Goal: Task Accomplishment & Management: Manage account settings

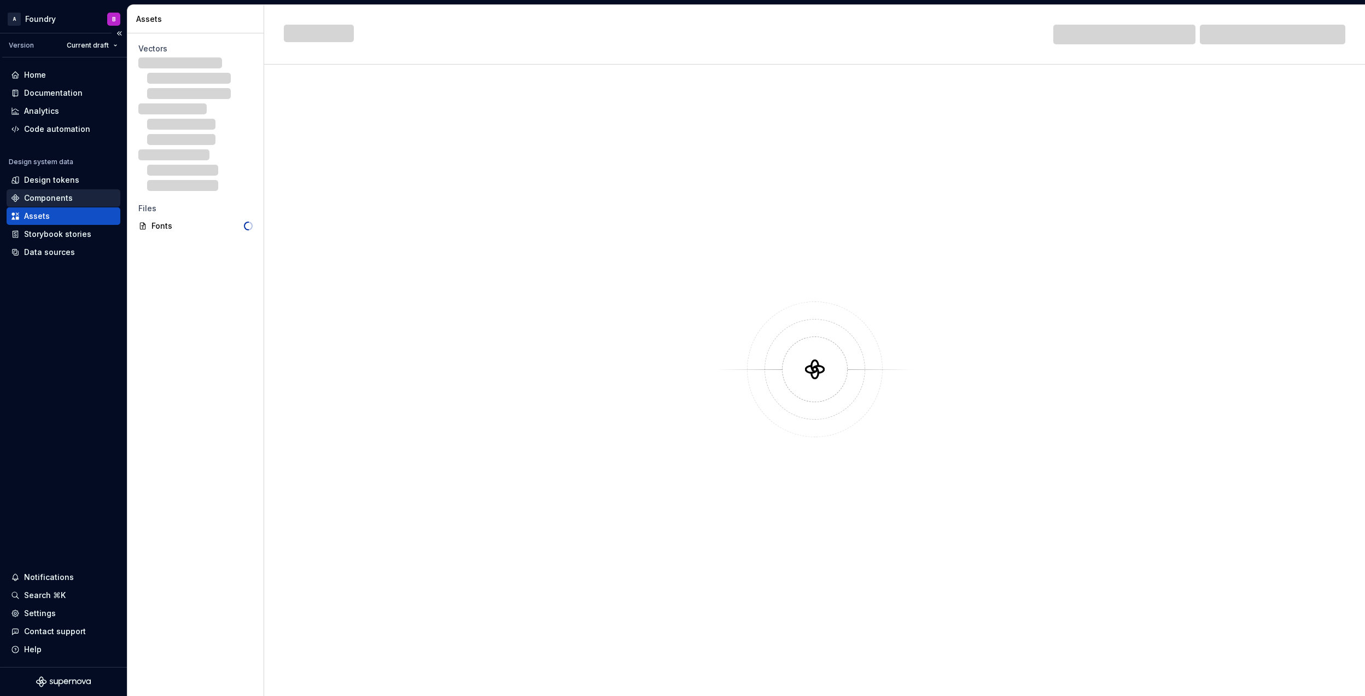
click at [62, 196] on div "Components" at bounding box center [48, 198] width 49 height 11
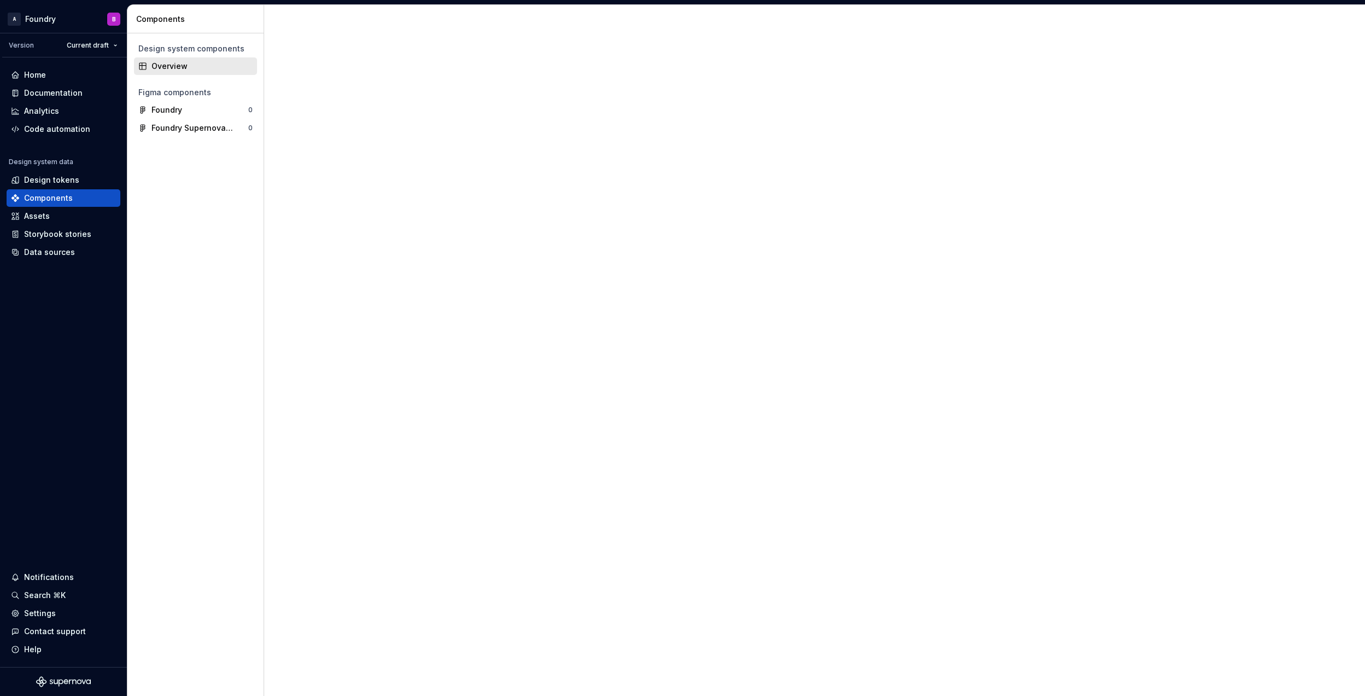
click at [172, 63] on div "Overview" at bounding box center [202, 66] width 101 height 11
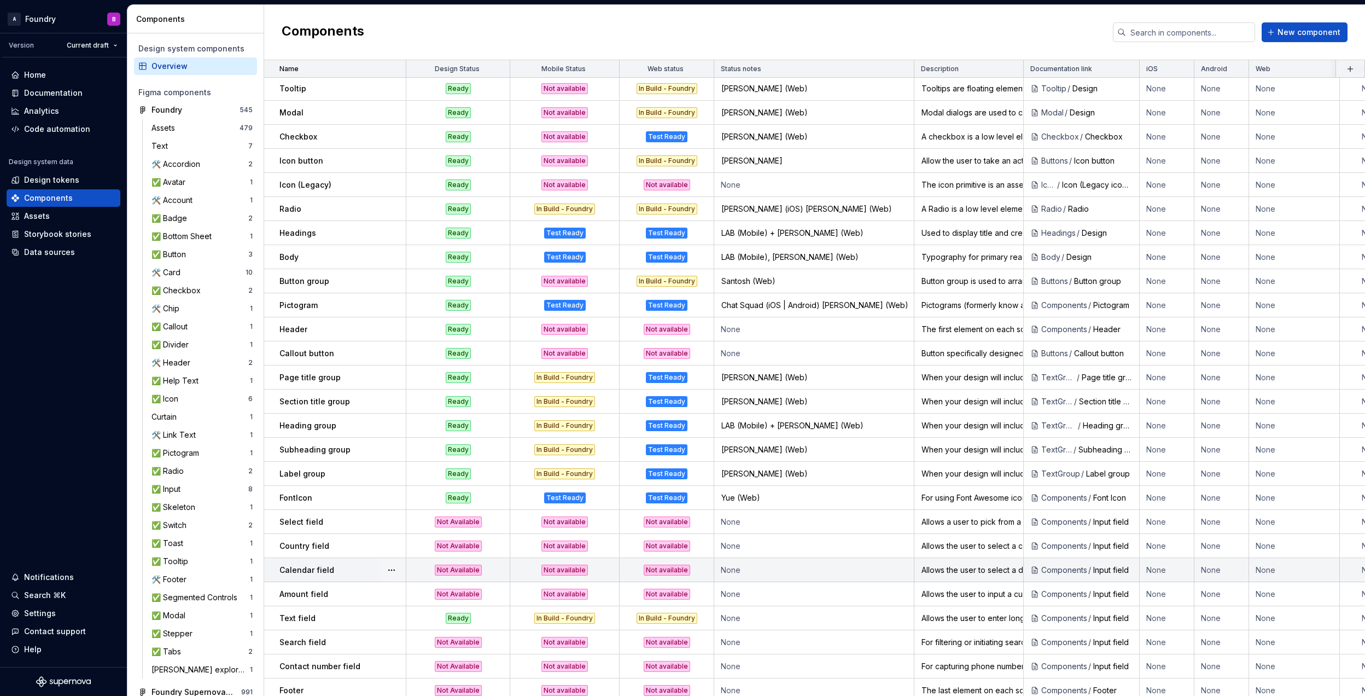
scroll to position [438, 0]
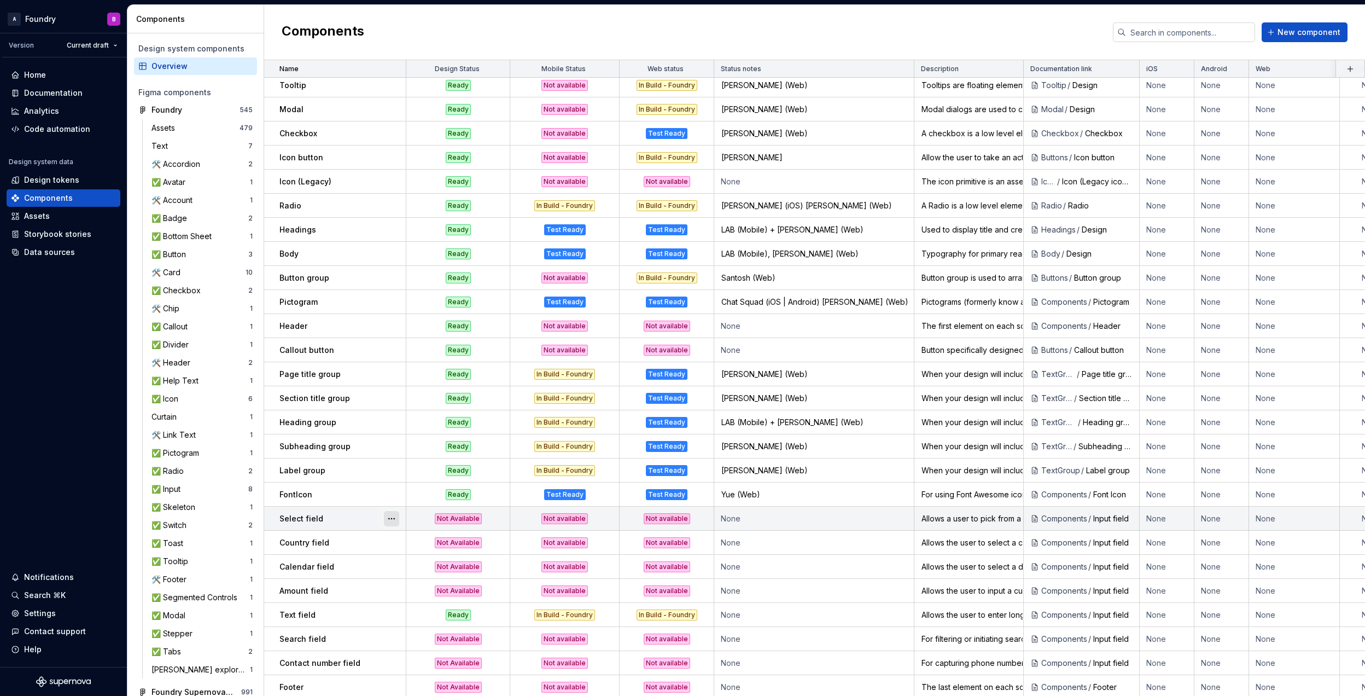
click at [392, 521] on button "button" at bounding box center [391, 518] width 15 height 15
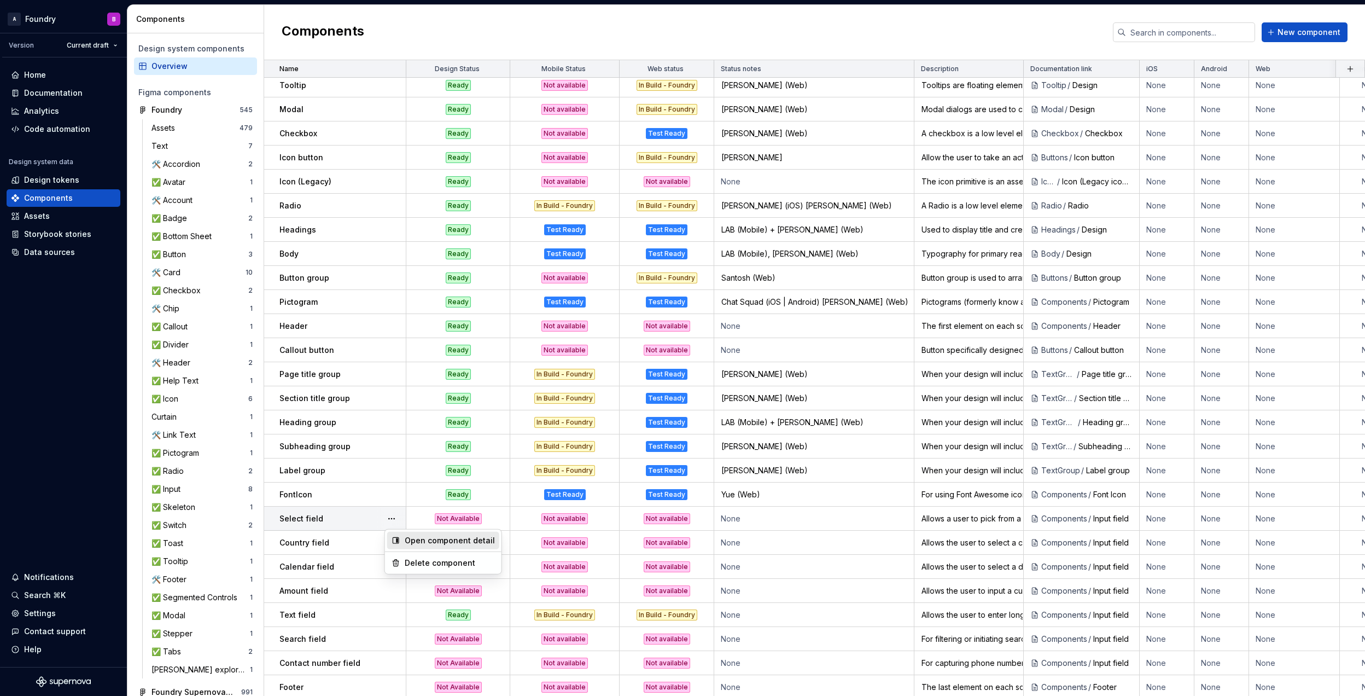
click at [416, 538] on div "Open component detail" at bounding box center [450, 540] width 90 height 11
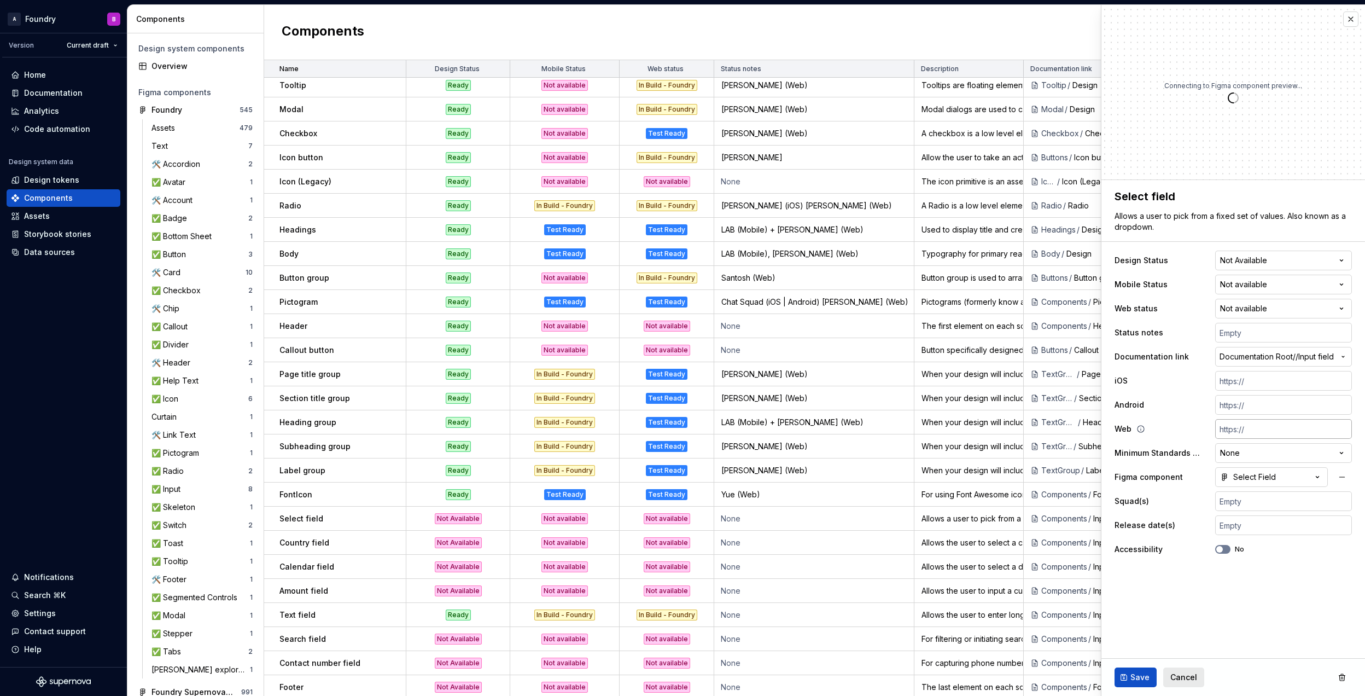
type textarea "*"
click at [1243, 335] on input "text" at bounding box center [1283, 333] width 137 height 20
type input "O"
type textarea "*"
type input "OB"
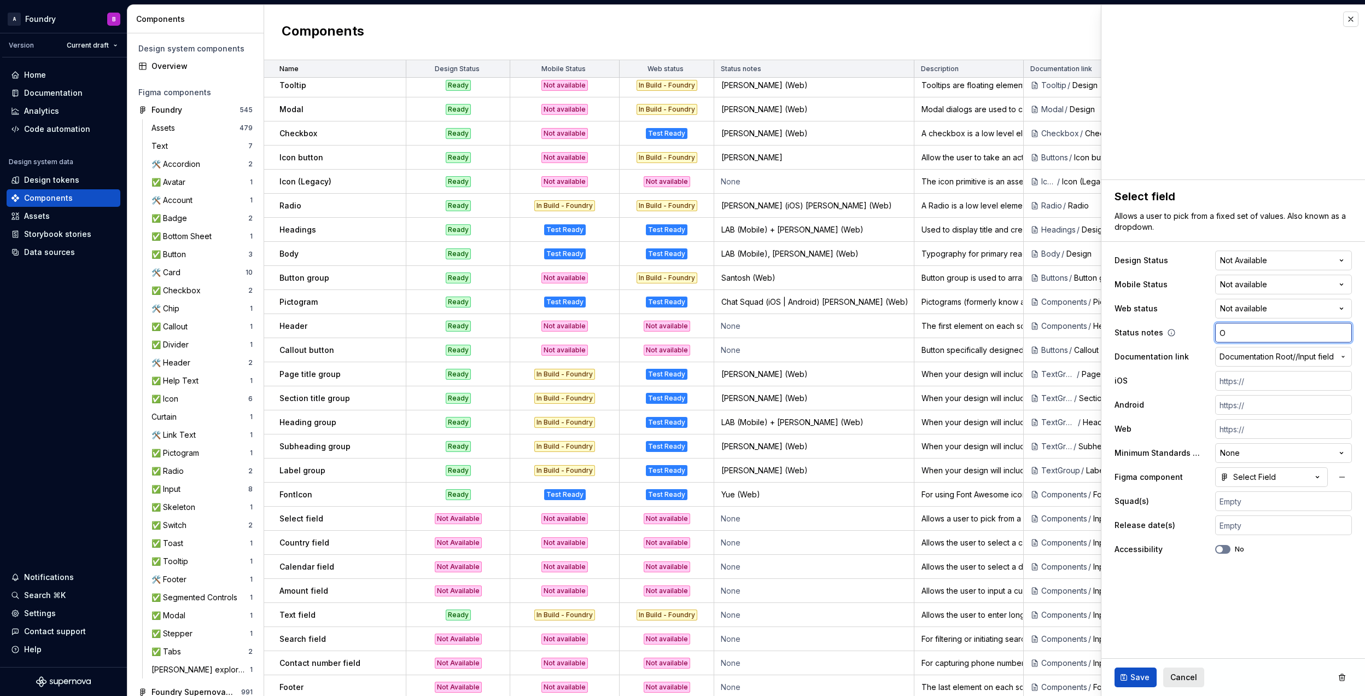
type textarea "*"
type input "OB"
type textarea "*"
type input "OB S"
type textarea "*"
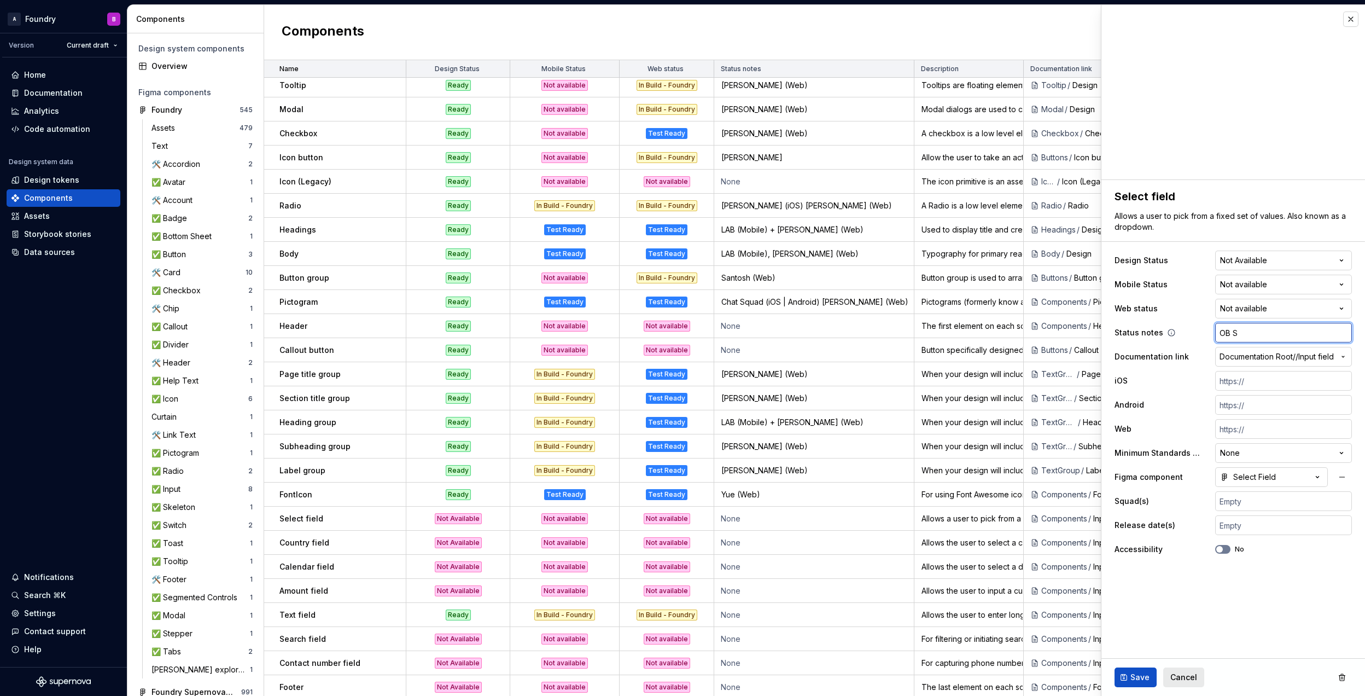
type input "OB Sq"
type textarea "*"
type input "OB Squ"
type textarea "*"
type input "OB Squa"
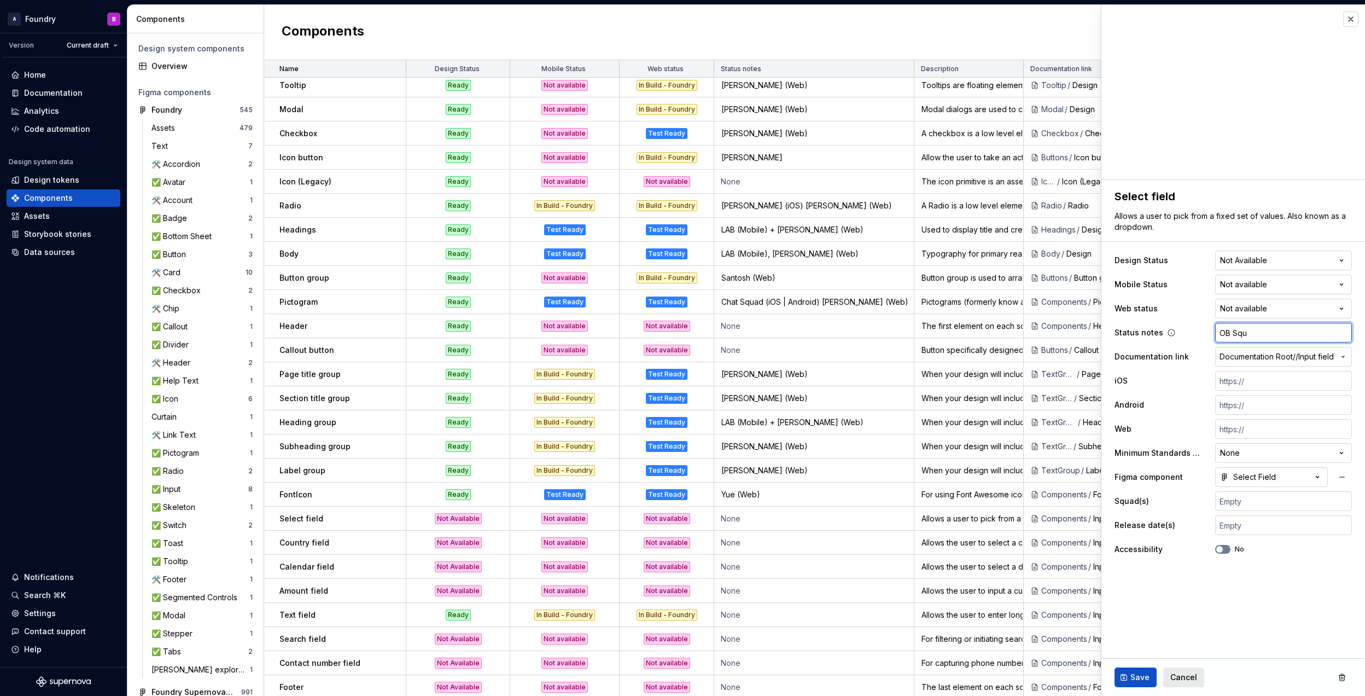
type textarea "*"
type input "OB Squad"
type textarea "*"
type input "OB Squad"
type textarea "*"
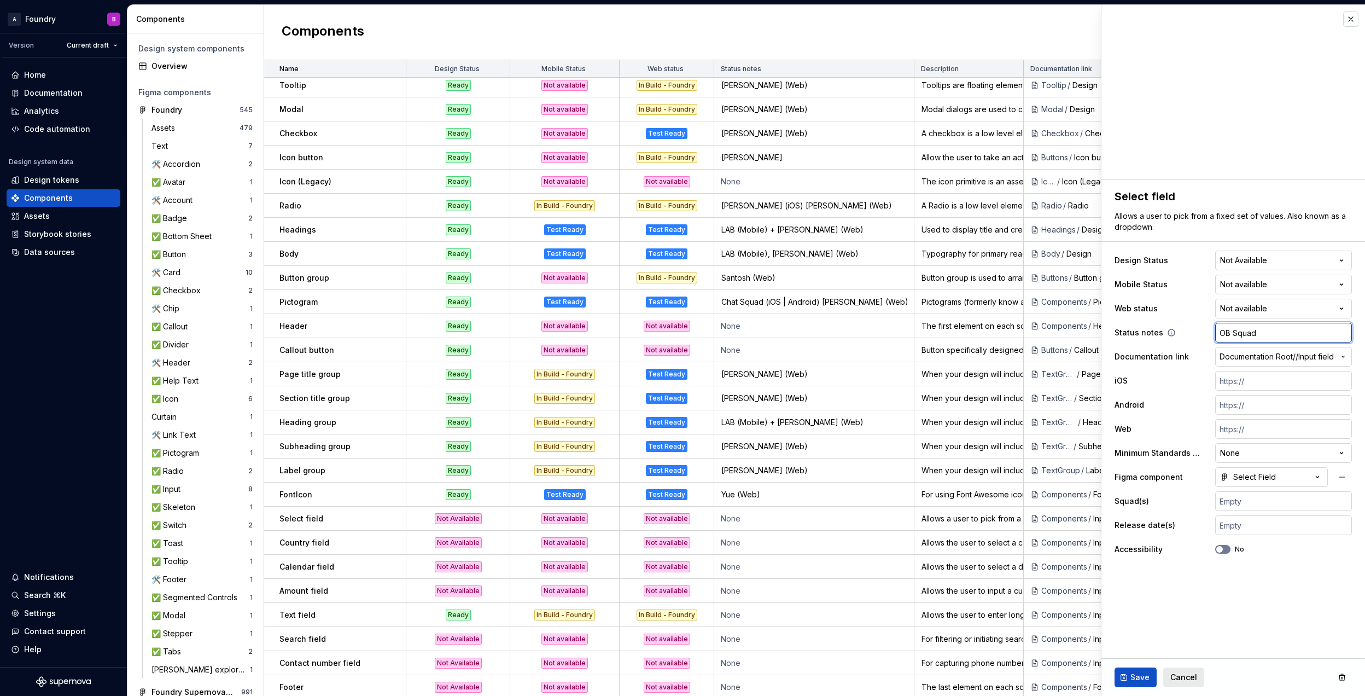
type input "OB Squad ("
type textarea "*"
type input "OB Squad (W"
type textarea "*"
type input "OB Squad (WE"
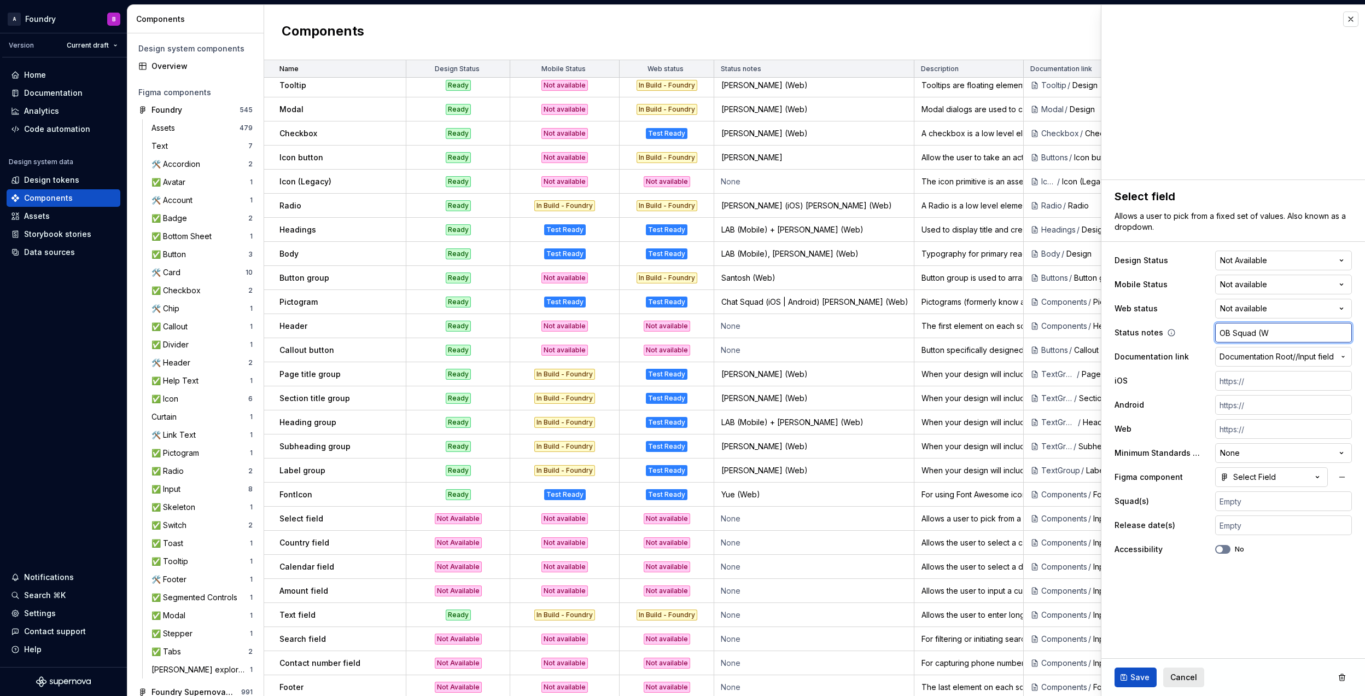
type textarea "*"
type input "OB Squad (WEB"
type textarea "*"
type input "OB Squad (WEB)"
type textarea "*"
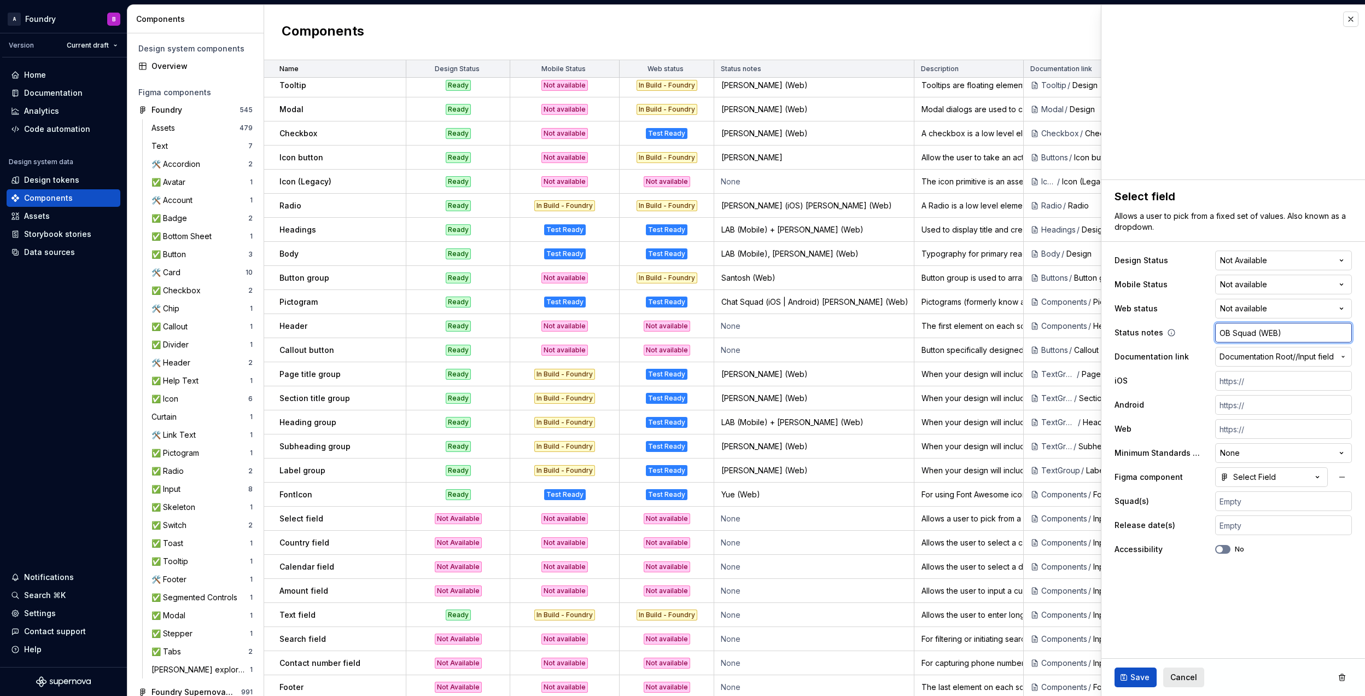
type input "OB Squad (WEB)"
type textarea "*"
type input "OB Squad (WEB)"
type textarea "*"
click at [1258, 532] on input "text" at bounding box center [1283, 525] width 137 height 20
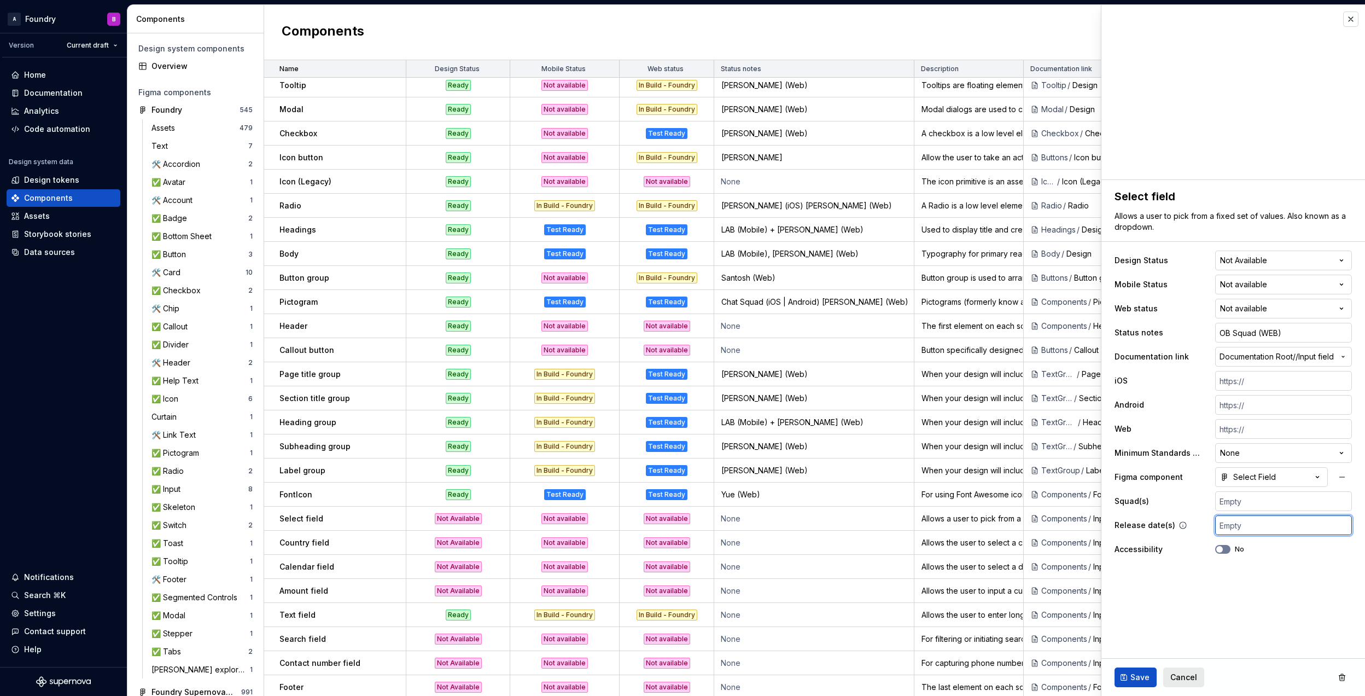
click at [1259, 525] on input "text" at bounding box center [1283, 525] width 137 height 20
type input "M"
type textarea "*"
type input "Ma"
type textarea "*"
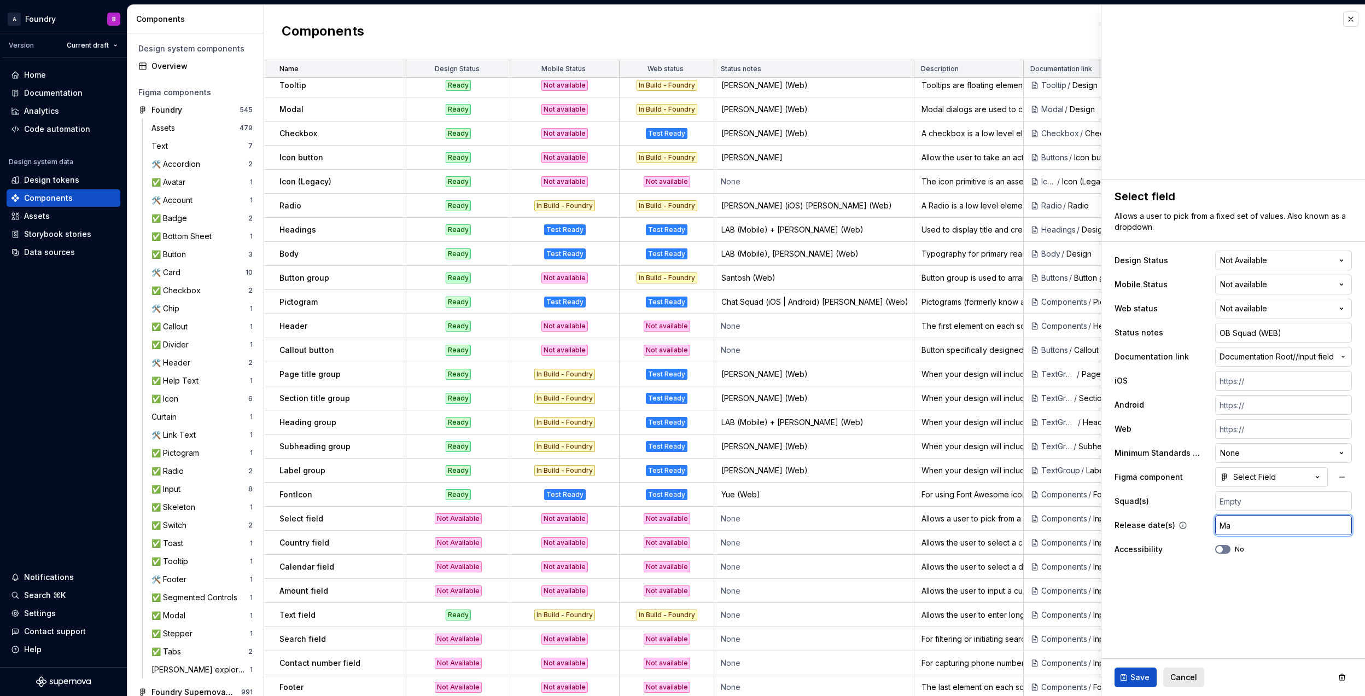
type input "Mar"
type textarea "*"
type input "[PERSON_NAME]"
type textarea "*"
type input "[PERSON_NAME]"
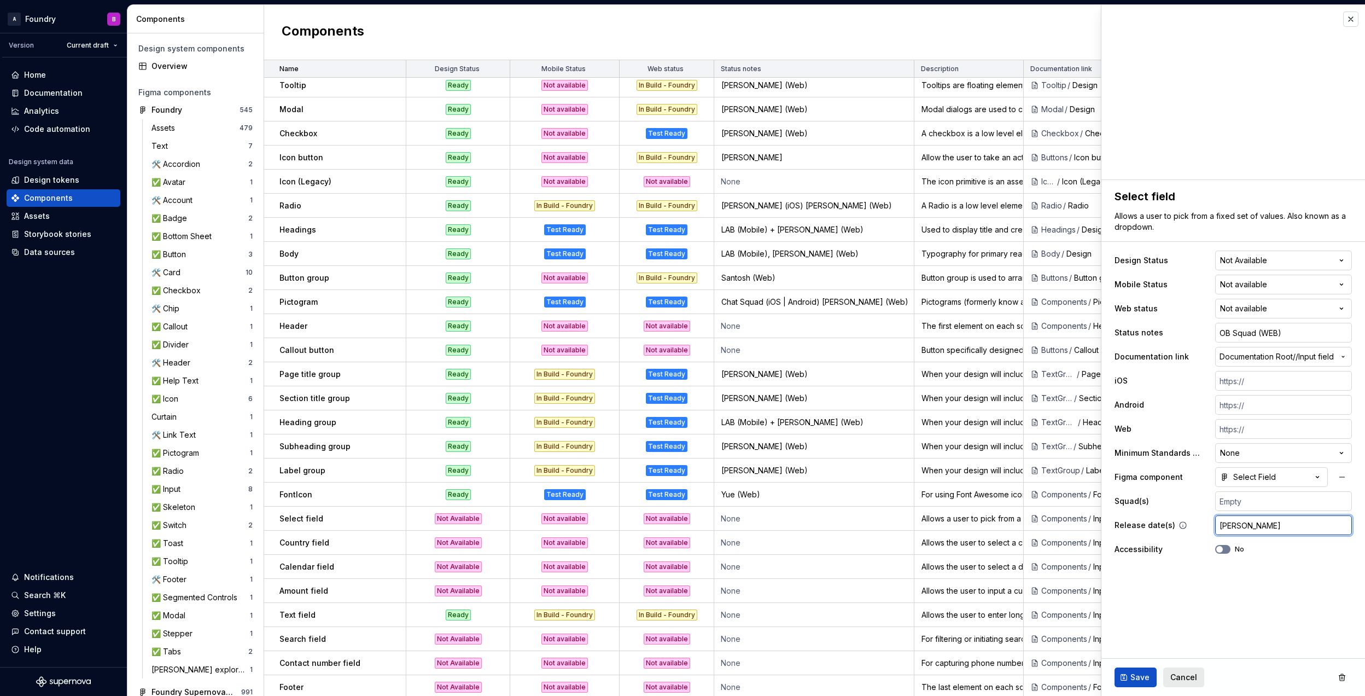
type textarea "*"
type input "[PERSON_NAME]"
type textarea "*"
type input "March"
type textarea "*"
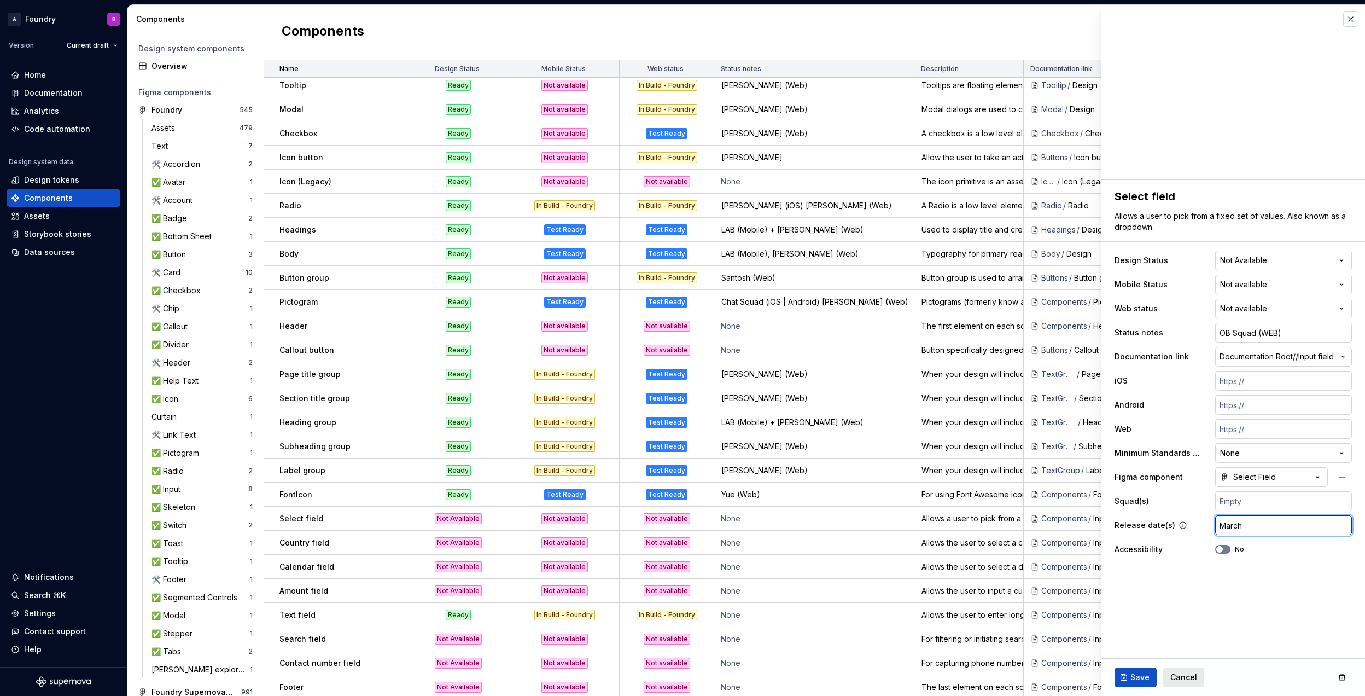
type input "[DATE]"
type textarea "*"
type input "March 35"
type textarea "*"
type input "[DATE]"
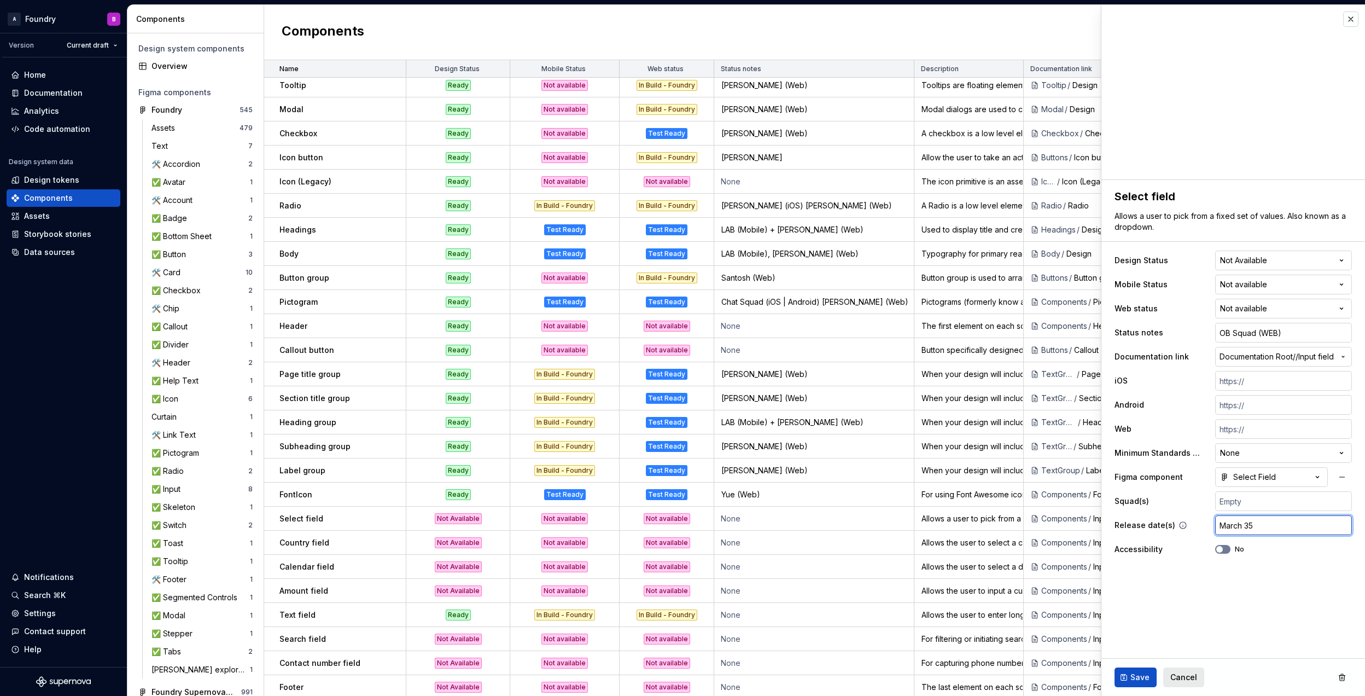
type textarea "*"
type input "March"
type textarea "*"
type input "[DATE]"
type textarea "*"
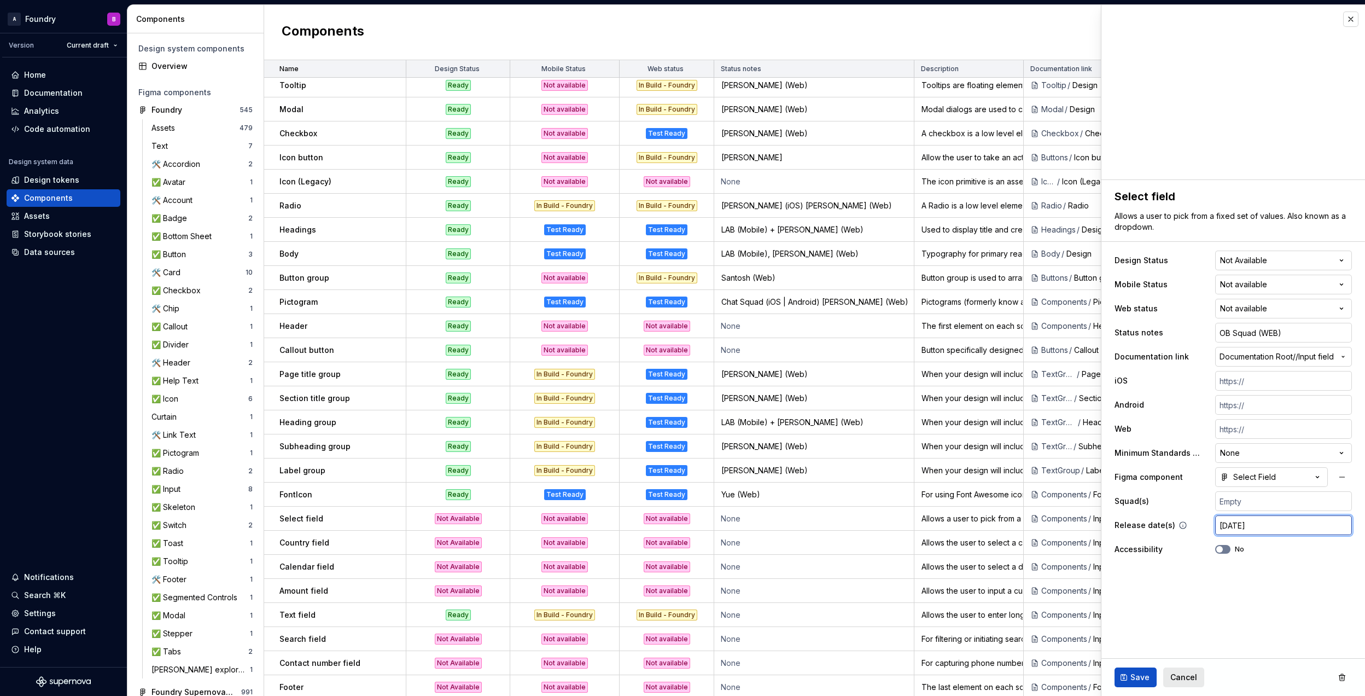
type input "[DATE]"
type textarea "*"
click at [1244, 525] on input "[DATE]" at bounding box center [1283, 525] width 137 height 20
type input "March 226"
type textarea "*"
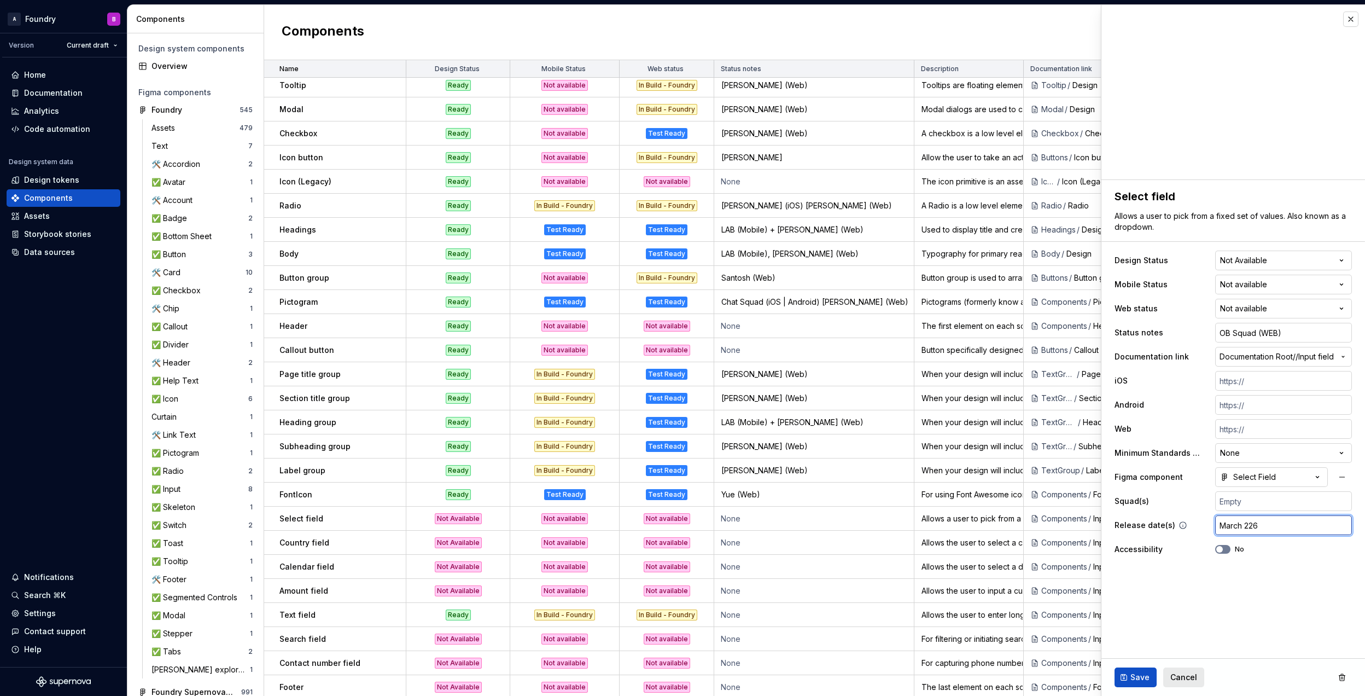
type input "[DATE]"
type textarea "*"
type input "[DATE]"
click at [1131, 673] on span "Save" at bounding box center [1140, 677] width 19 height 11
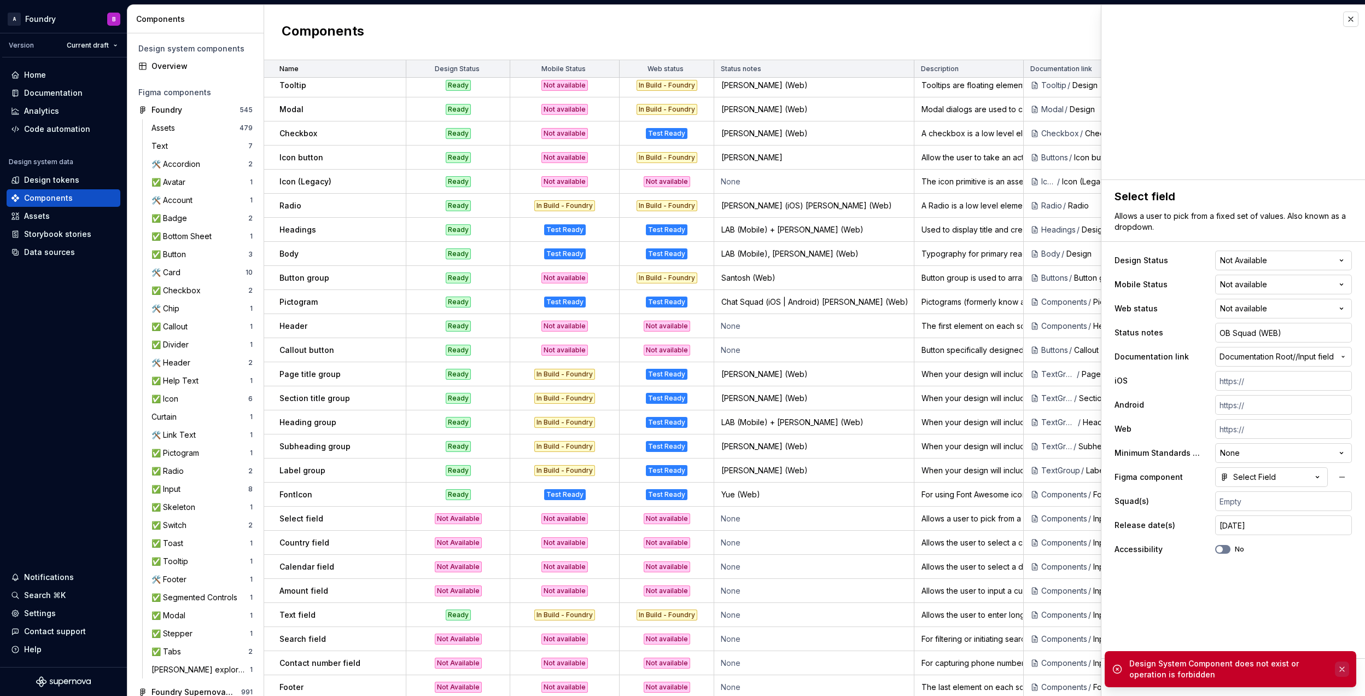
click at [1342, 670] on button "button" at bounding box center [1342, 668] width 14 height 15
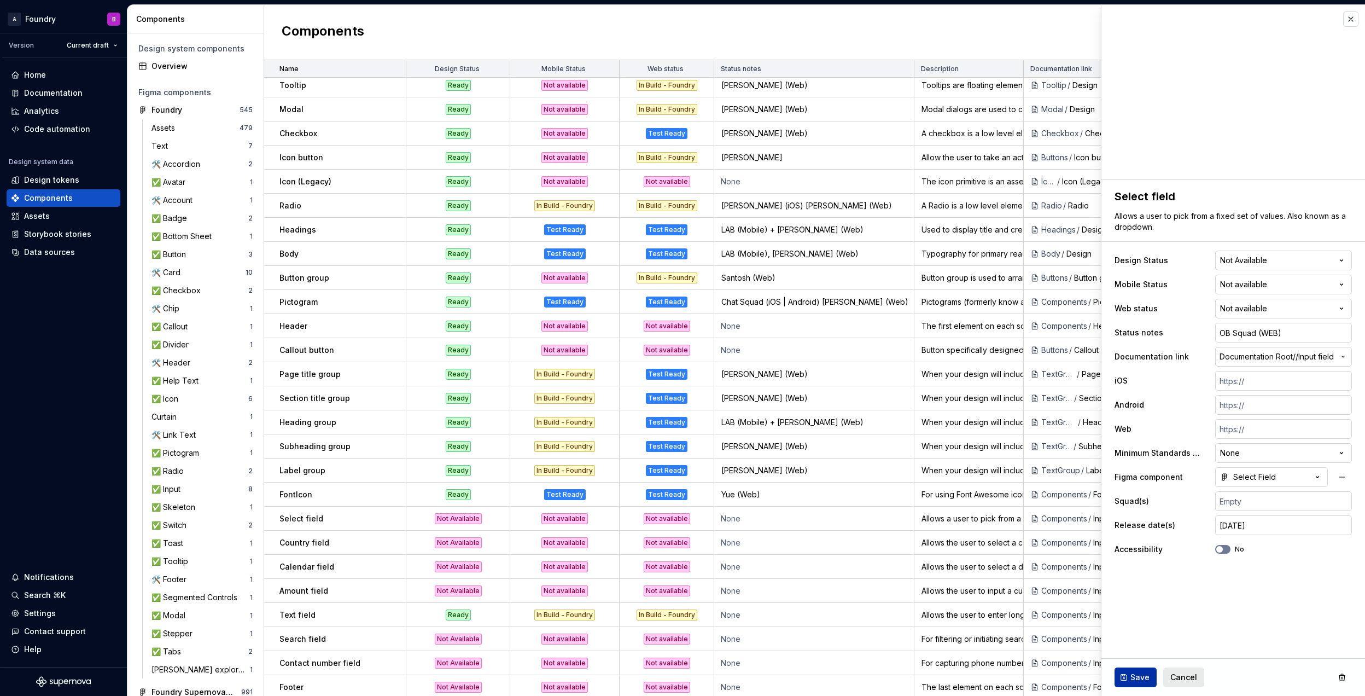
click at [1126, 671] on button "Save" at bounding box center [1136, 677] width 42 height 20
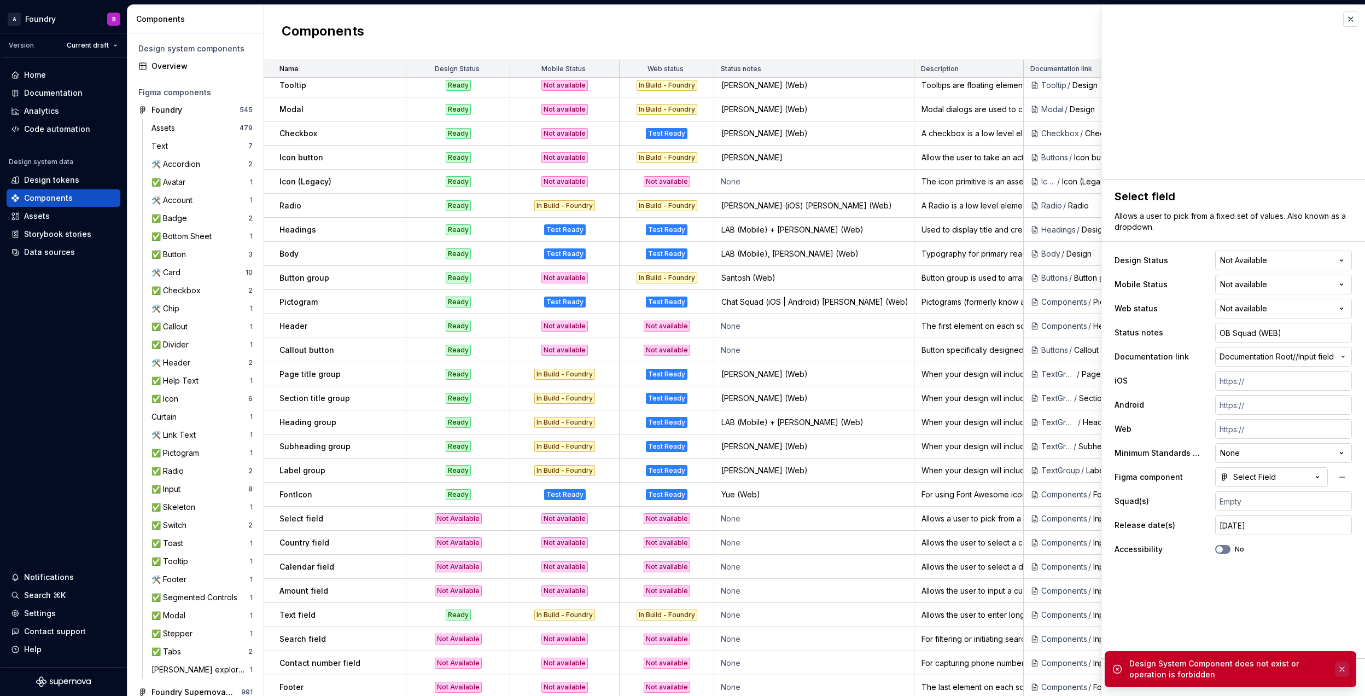
click at [1335, 664] on button "button" at bounding box center [1342, 668] width 14 height 15
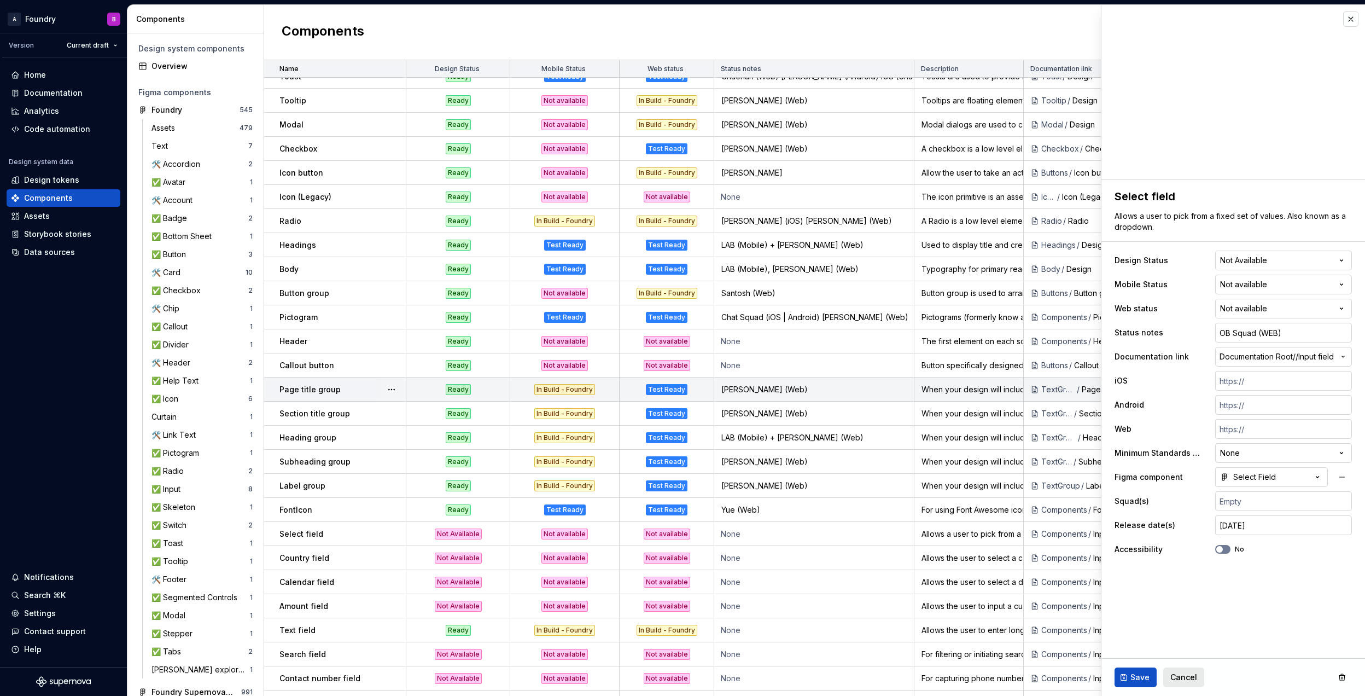
scroll to position [438, 0]
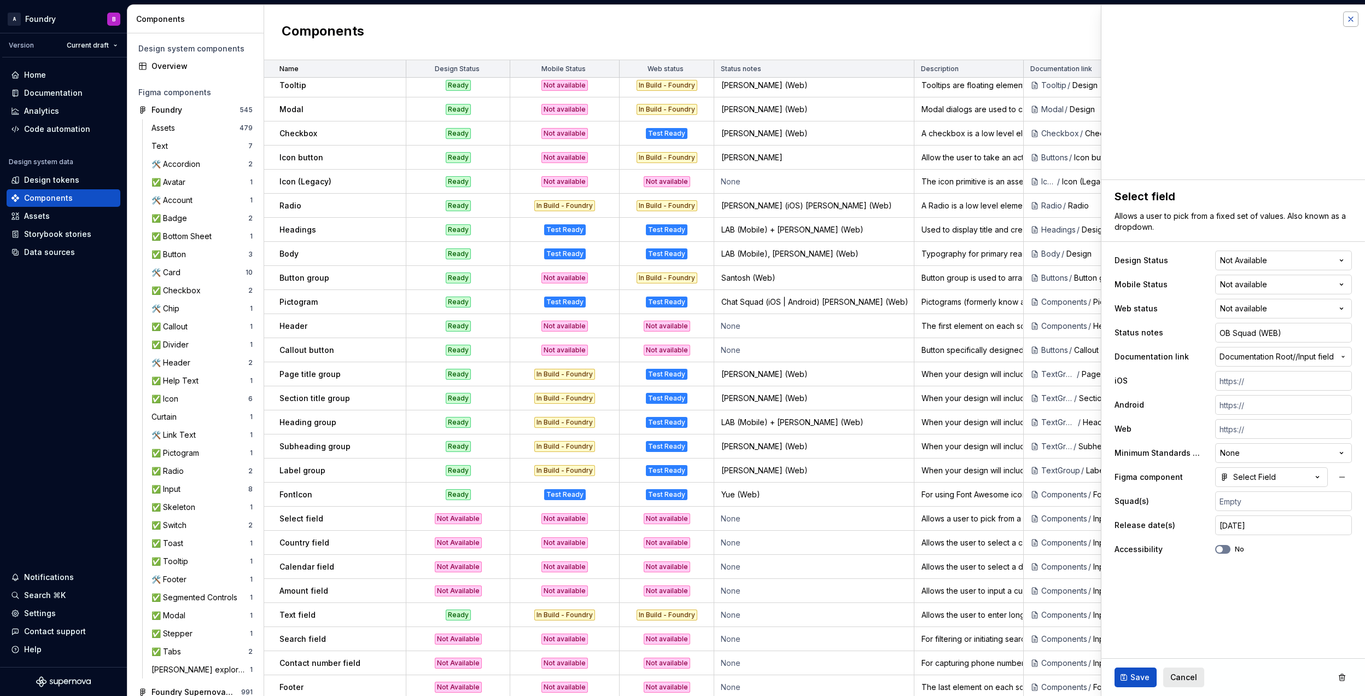
click at [1349, 20] on button "button" at bounding box center [1350, 18] width 15 height 15
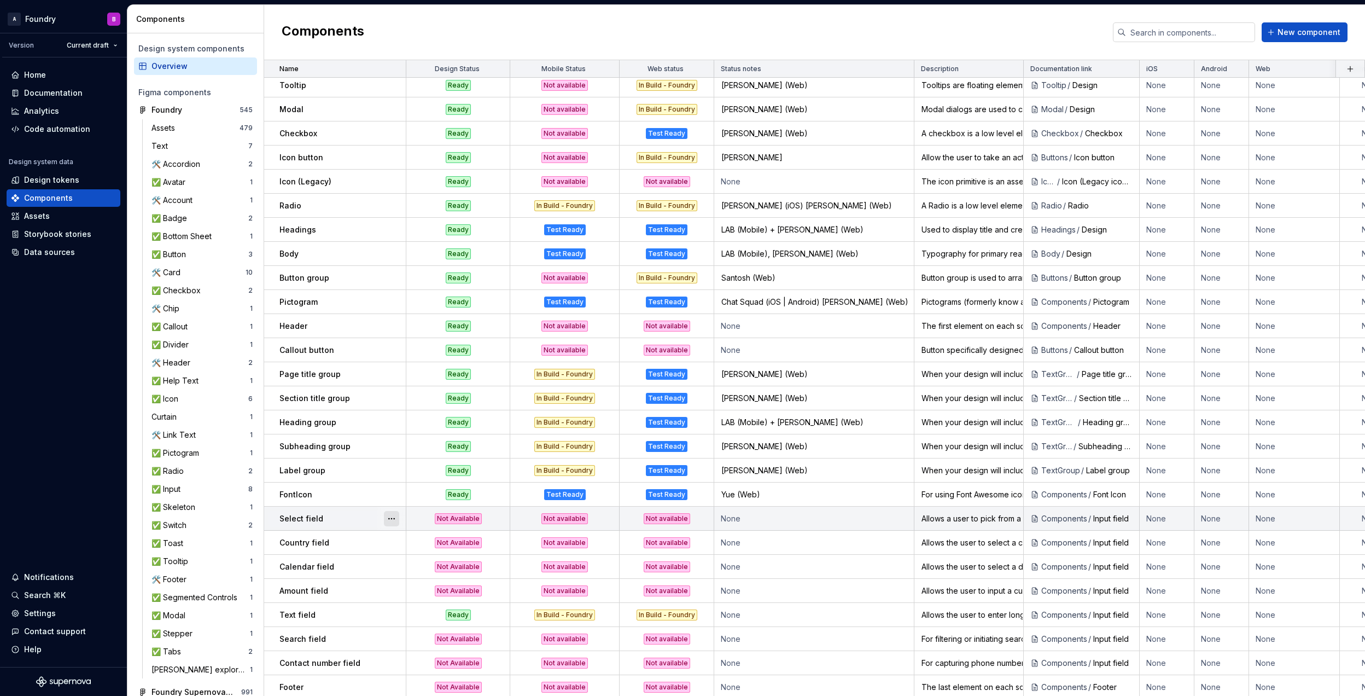
click at [389, 519] on button "button" at bounding box center [391, 518] width 15 height 15
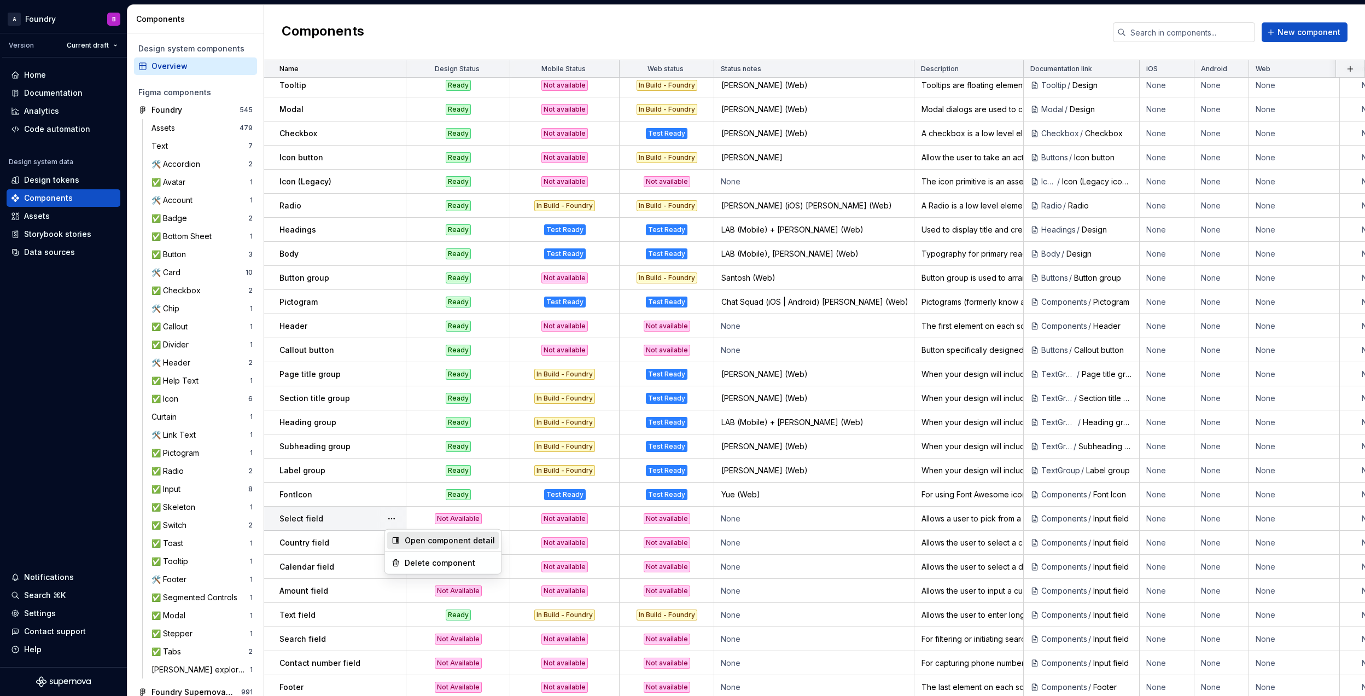
click at [422, 539] on div "Open component detail" at bounding box center [450, 540] width 90 height 11
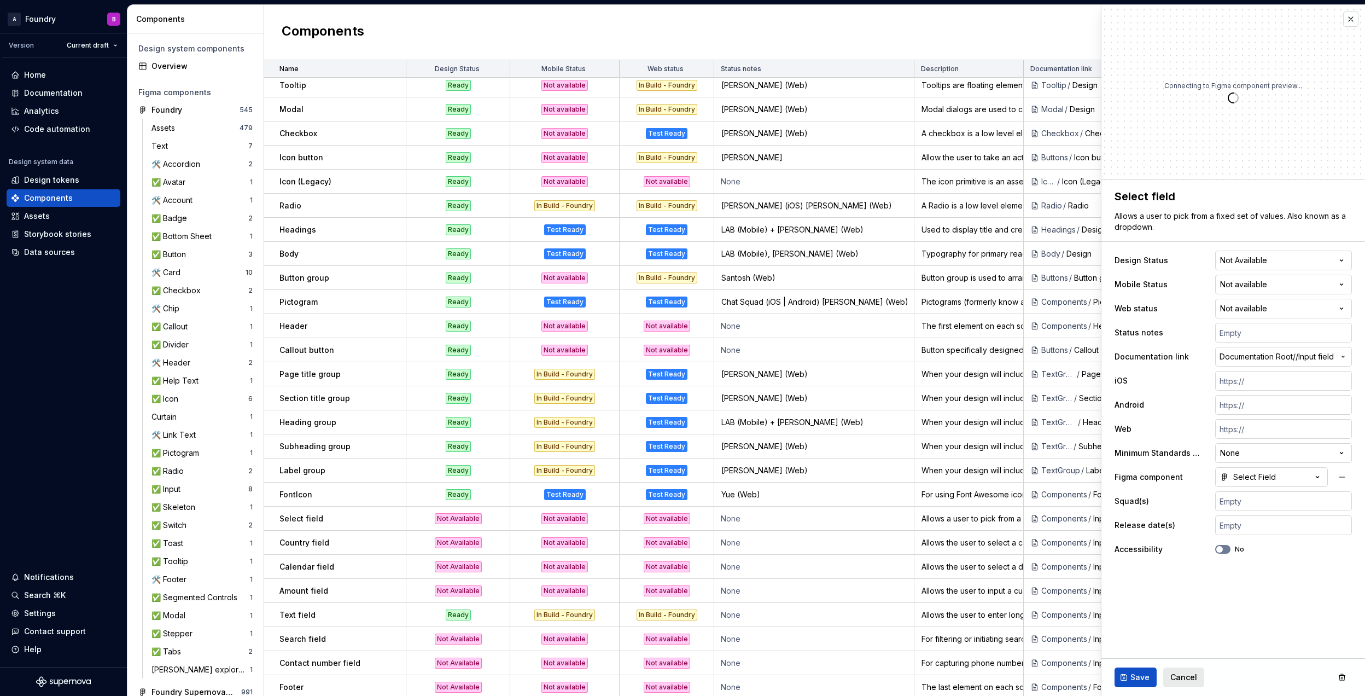
type textarea "*"
click at [1285, 580] on fieldset "**********" at bounding box center [1234, 438] width 264 height 516
click at [1257, 329] on input "text" at bounding box center [1283, 333] width 137 height 20
type input "OB Squad (WEB)"
type input "[DATE]"
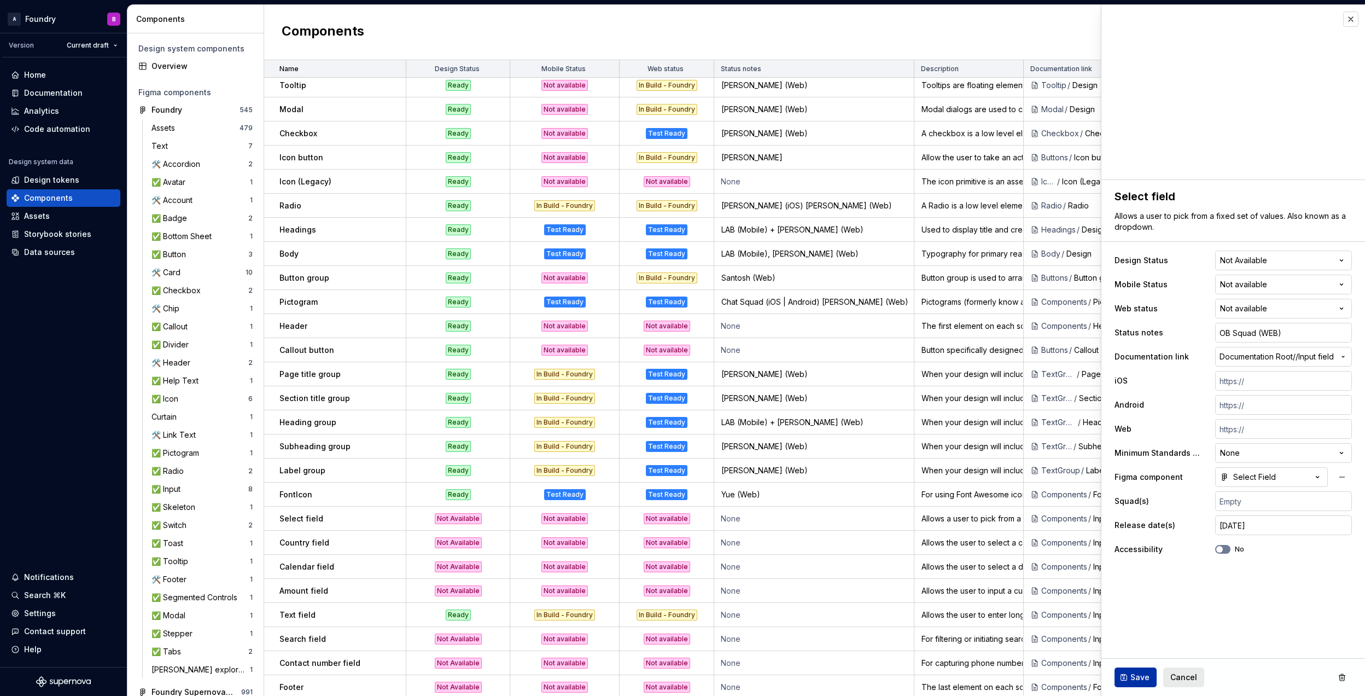
click at [1136, 671] on button "Save" at bounding box center [1136, 677] width 42 height 20
type textarea "*"
